Goal: Check status

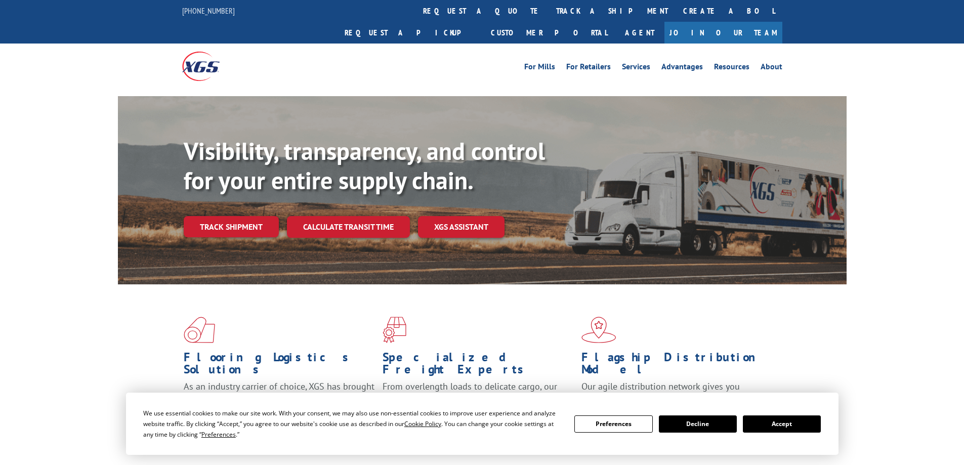
click at [226, 222] on div "Visibility, transparency, and control for your entire supply chain. Track shipm…" at bounding box center [515, 207] width 663 height 141
click at [222, 216] on link "Track shipment" at bounding box center [231, 226] width 95 height 21
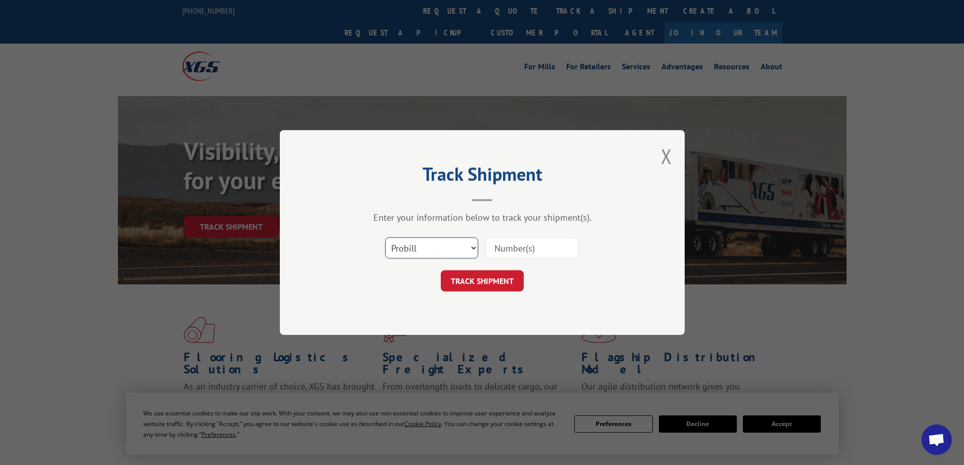
click at [457, 245] on select "Select category... Probill BOL PO" at bounding box center [431, 247] width 93 height 21
select select "po"
click at [385, 237] on select "Select category... Probill BOL PO" at bounding box center [431, 247] width 93 height 21
click at [515, 252] on input at bounding box center [532, 247] width 93 height 21
paste input "21511517"
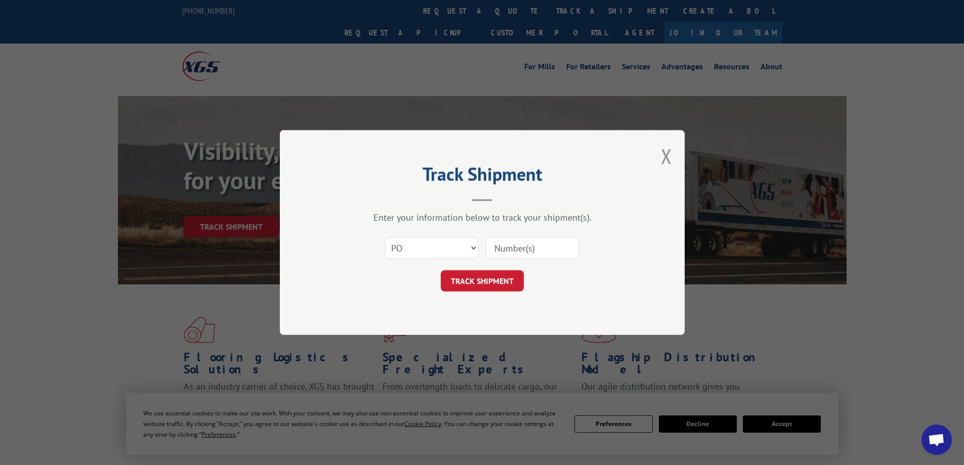
type input "21511517"
click at [498, 277] on button "TRACK SHIPMENT" at bounding box center [482, 280] width 83 height 21
